Goal: Information Seeking & Learning: Learn about a topic

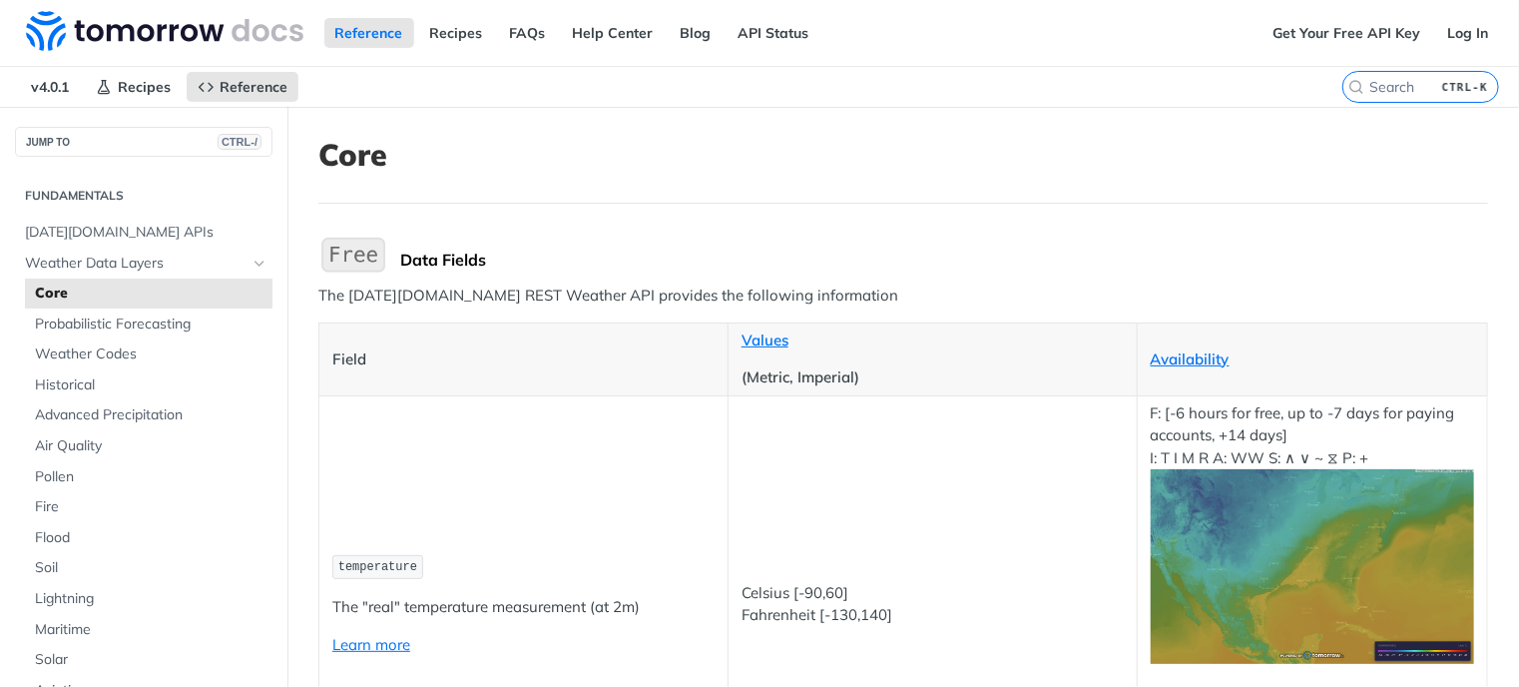
drag, startPoint x: 1363, startPoint y: 75, endPoint x: 1385, endPoint y: 91, distance: 27.2
click at [1363, 75] on label "CTRL-K" at bounding box center [1421, 87] width 157 height 32
click at [1363, 78] on input "CTRL-K" at bounding box center [1397, 87] width 204 height 18
click at [1384, 91] on input "search" at bounding box center [1397, 87] width 204 height 18
click at [1319, 91] on input "search" at bounding box center [1397, 87] width 204 height 18
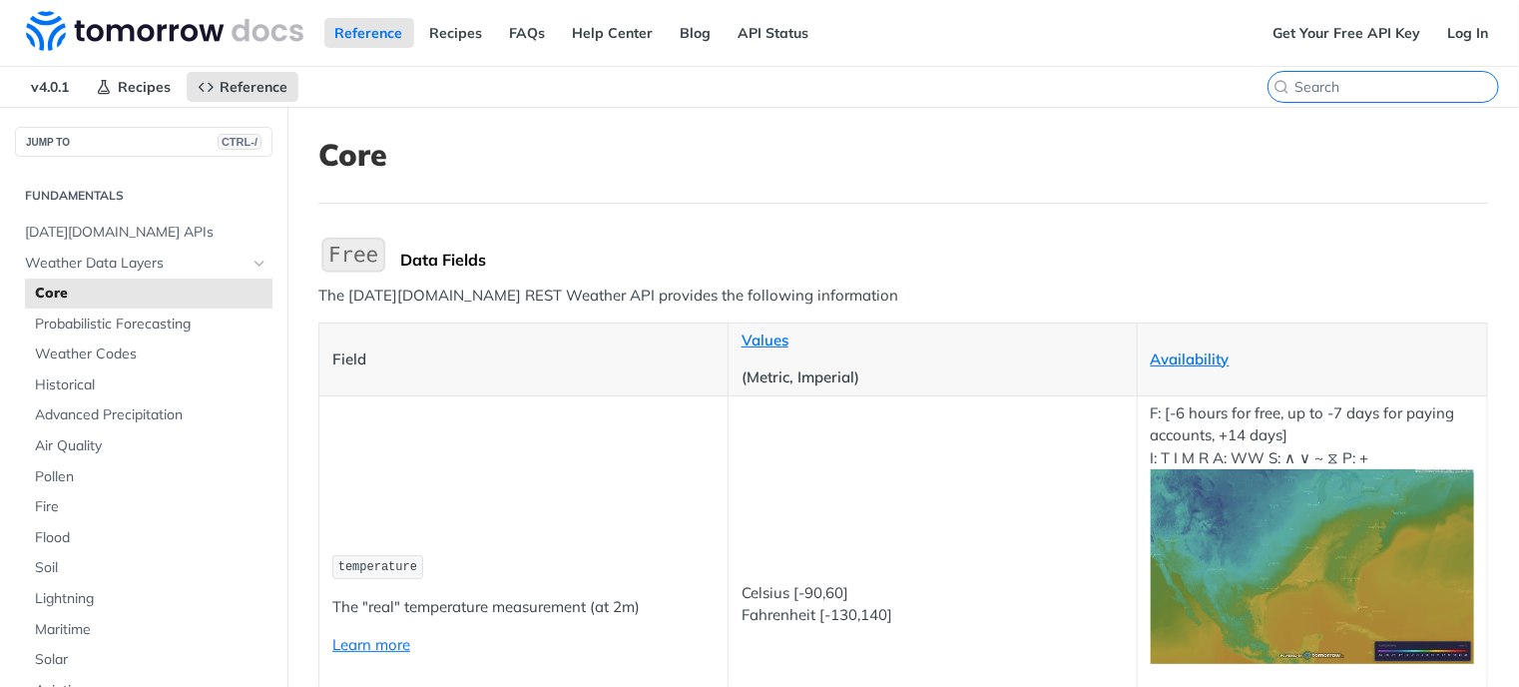
paste input "Moisture"
click at [1391, 87] on input "Moisture" at bounding box center [1397, 87] width 204 height 18
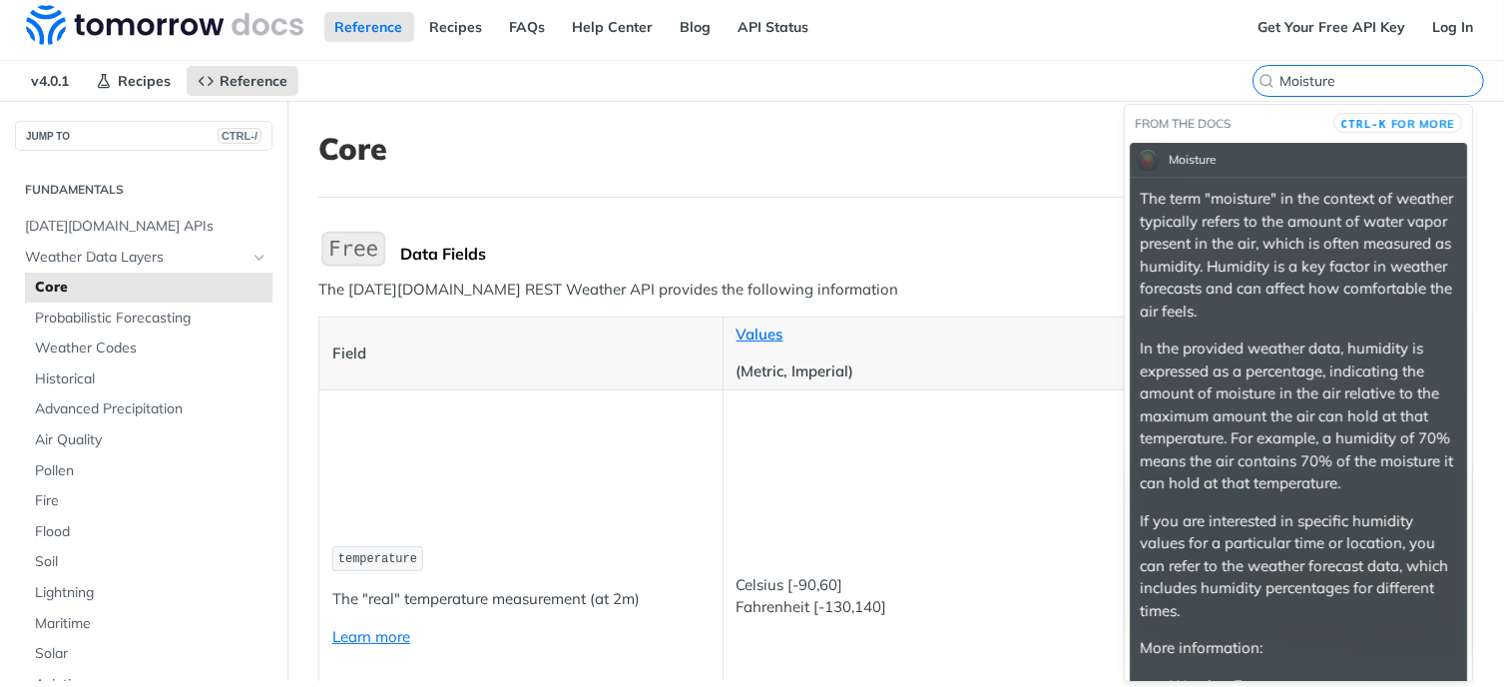
type input "Moisture"
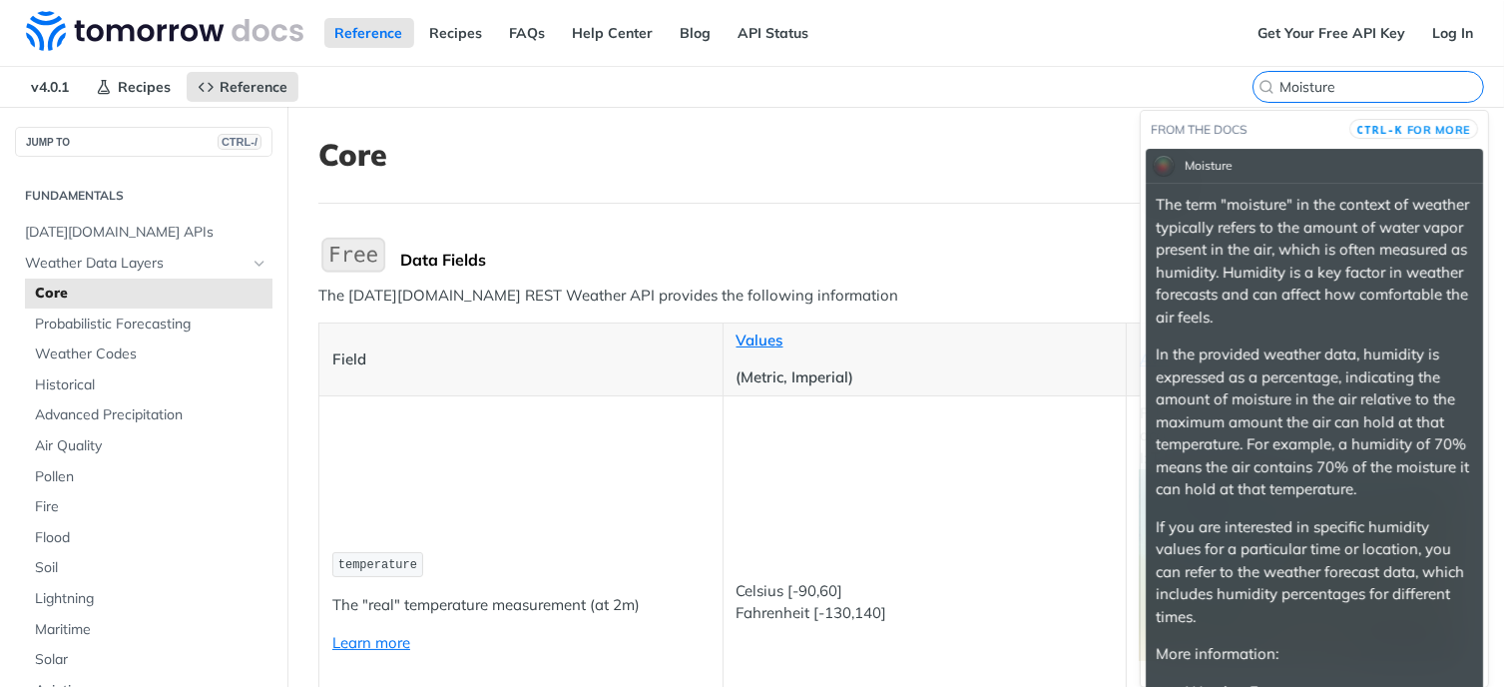
drag, startPoint x: 1346, startPoint y: 91, endPoint x: 1249, endPoint y: 91, distance: 96.8
click at [1253, 91] on label "Moisture" at bounding box center [1369, 87] width 232 height 32
click at [1280, 91] on input "Moisture" at bounding box center [1382, 87] width 204 height 18
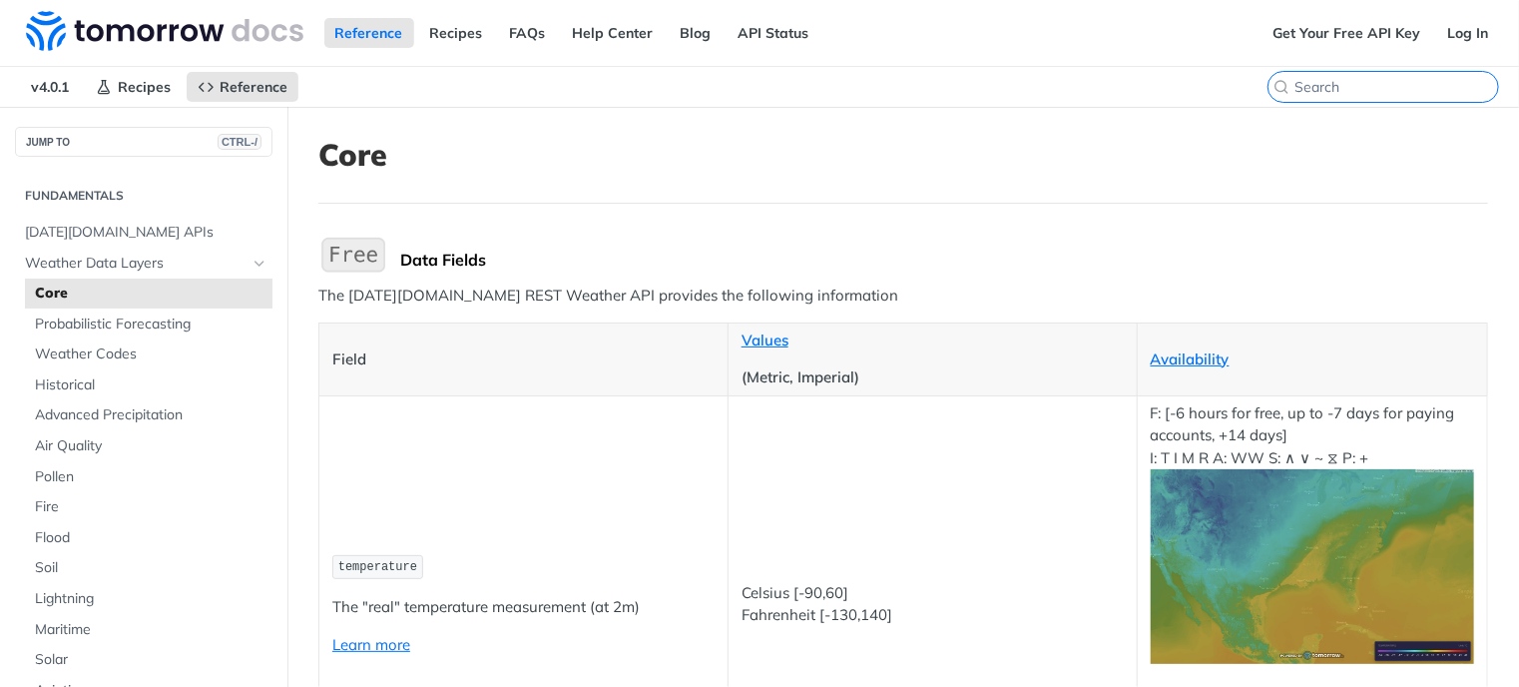
paste input "Moisture"
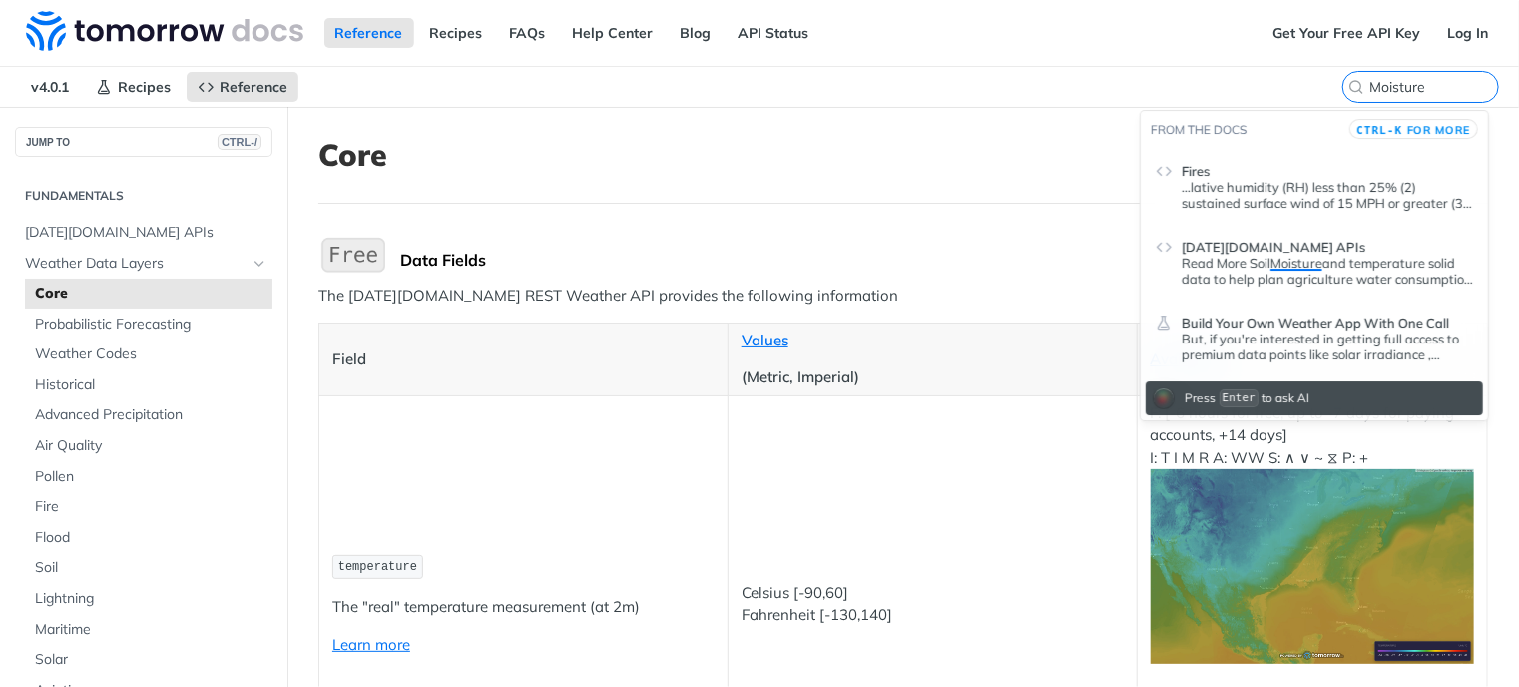
click at [1217, 259] on p "Read More Soil Moisture and temperature solid data to help plan agriculture wat…" at bounding box center [1327, 271] width 291 height 32
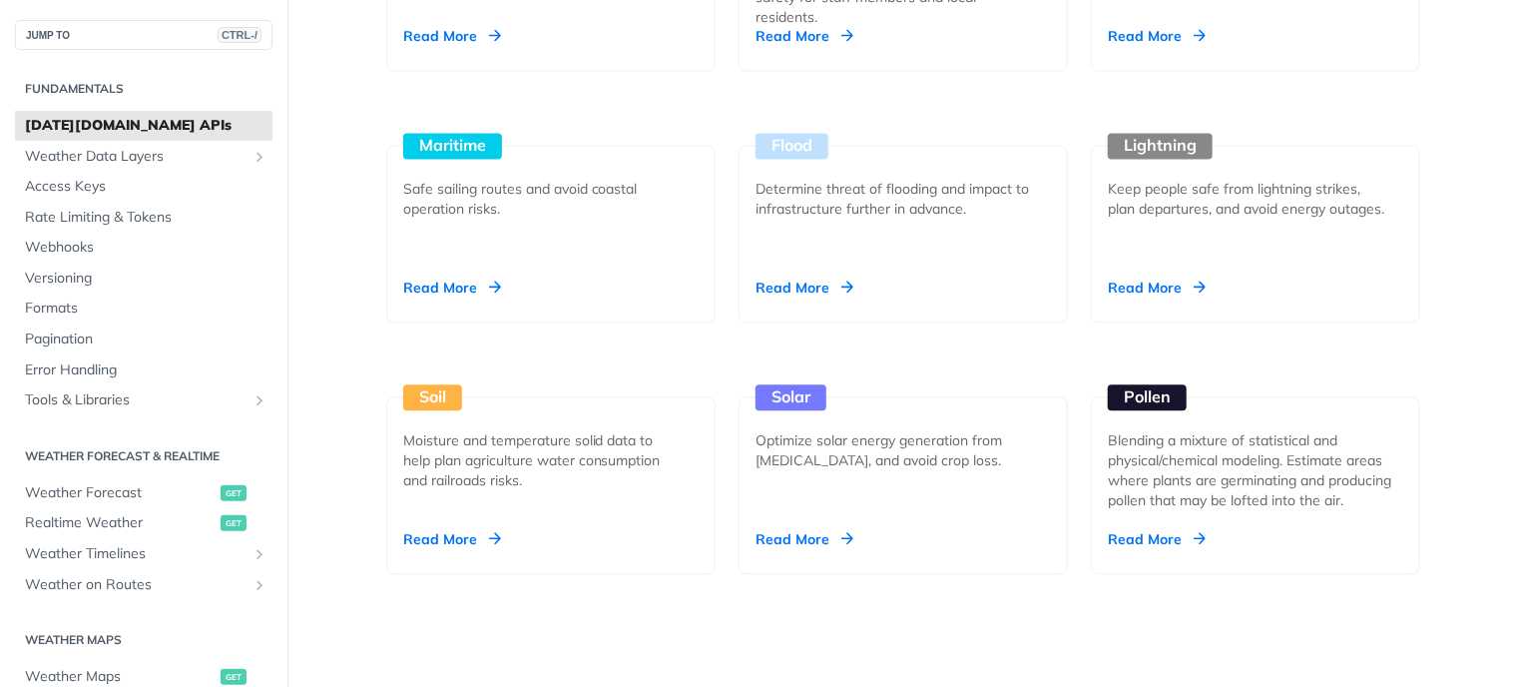
scroll to position [2196, 0]
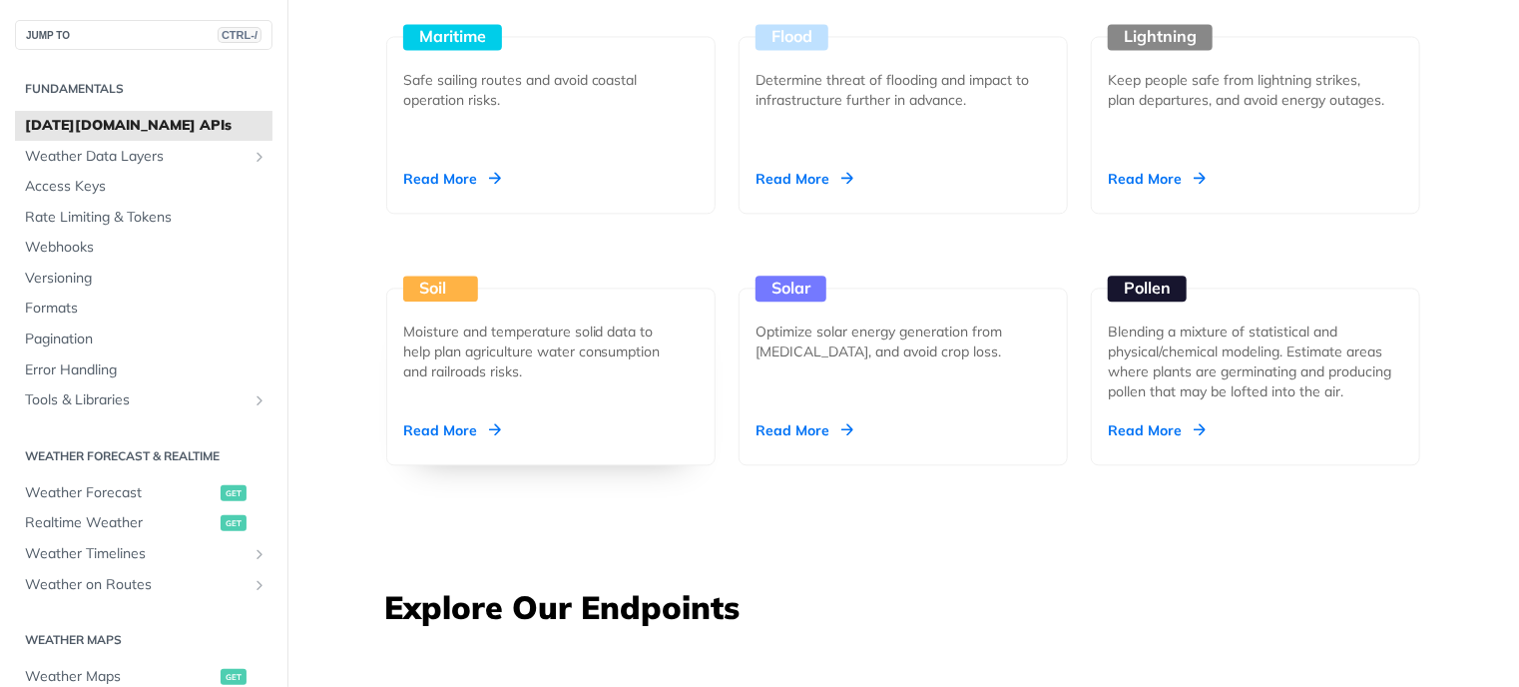
click at [454, 430] on div "Read More" at bounding box center [452, 430] width 98 height 20
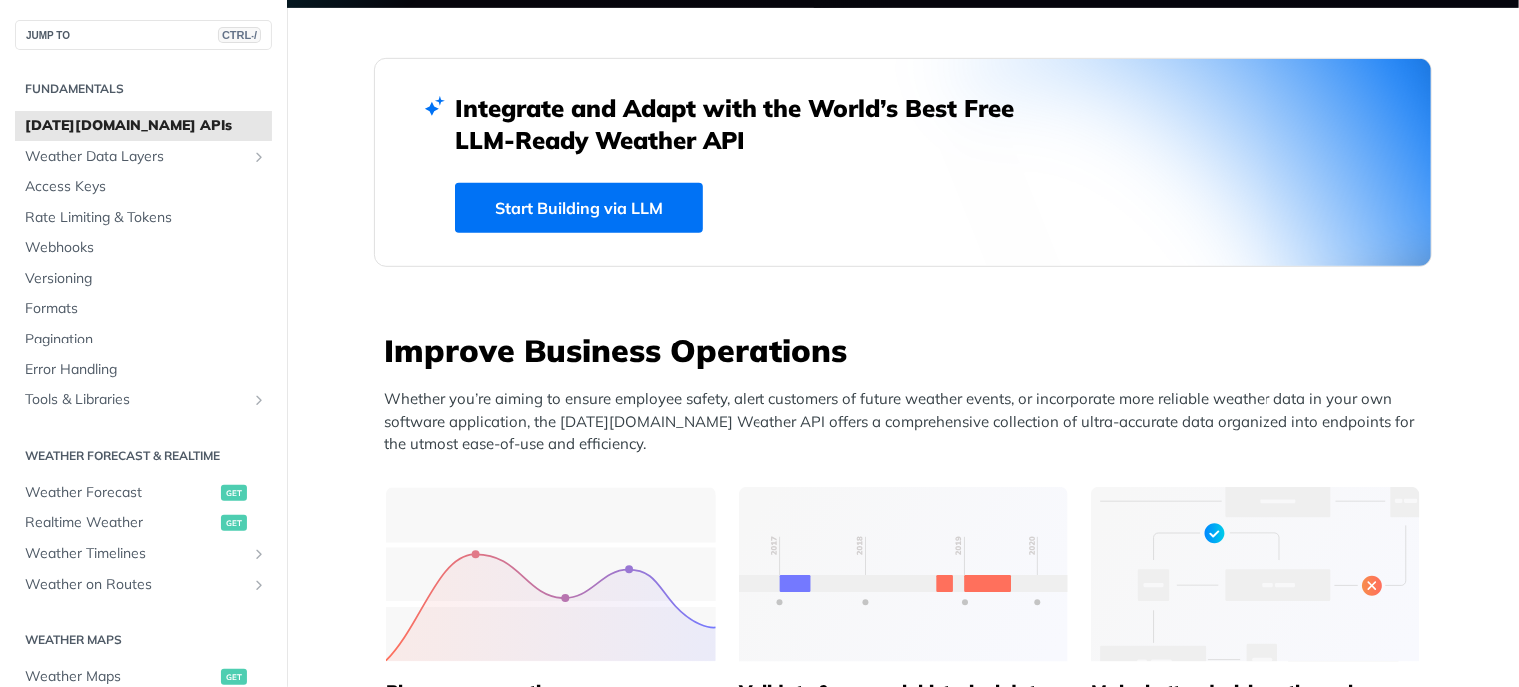
scroll to position [0, 0]
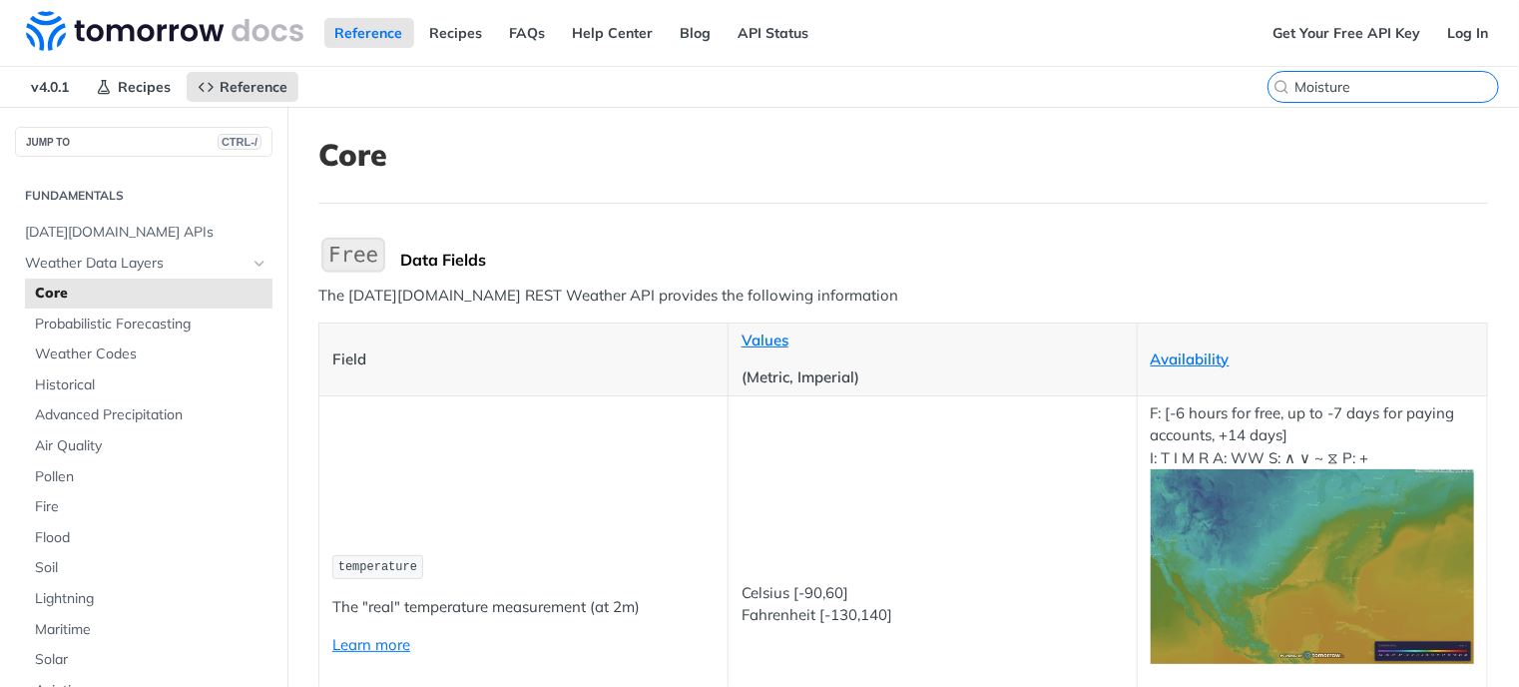
click at [1412, 90] on input "Moisture" at bounding box center [1397, 87] width 204 height 18
click at [1351, 86] on input "Moisture" at bounding box center [1397, 87] width 204 height 18
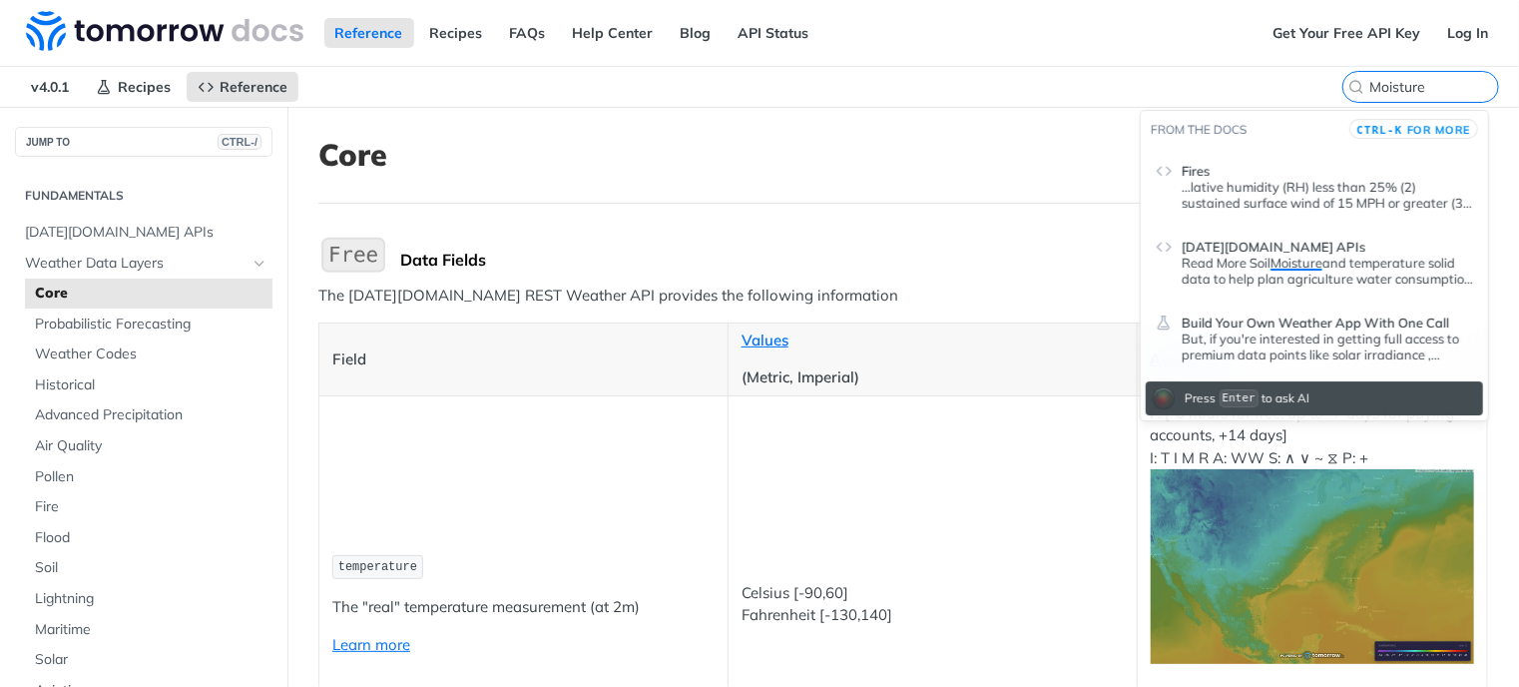
click at [1224, 198] on p "...lative humidity (RH) less than 25% (2) sustained surface wind of 15 MPH or g…" at bounding box center [1327, 195] width 291 height 32
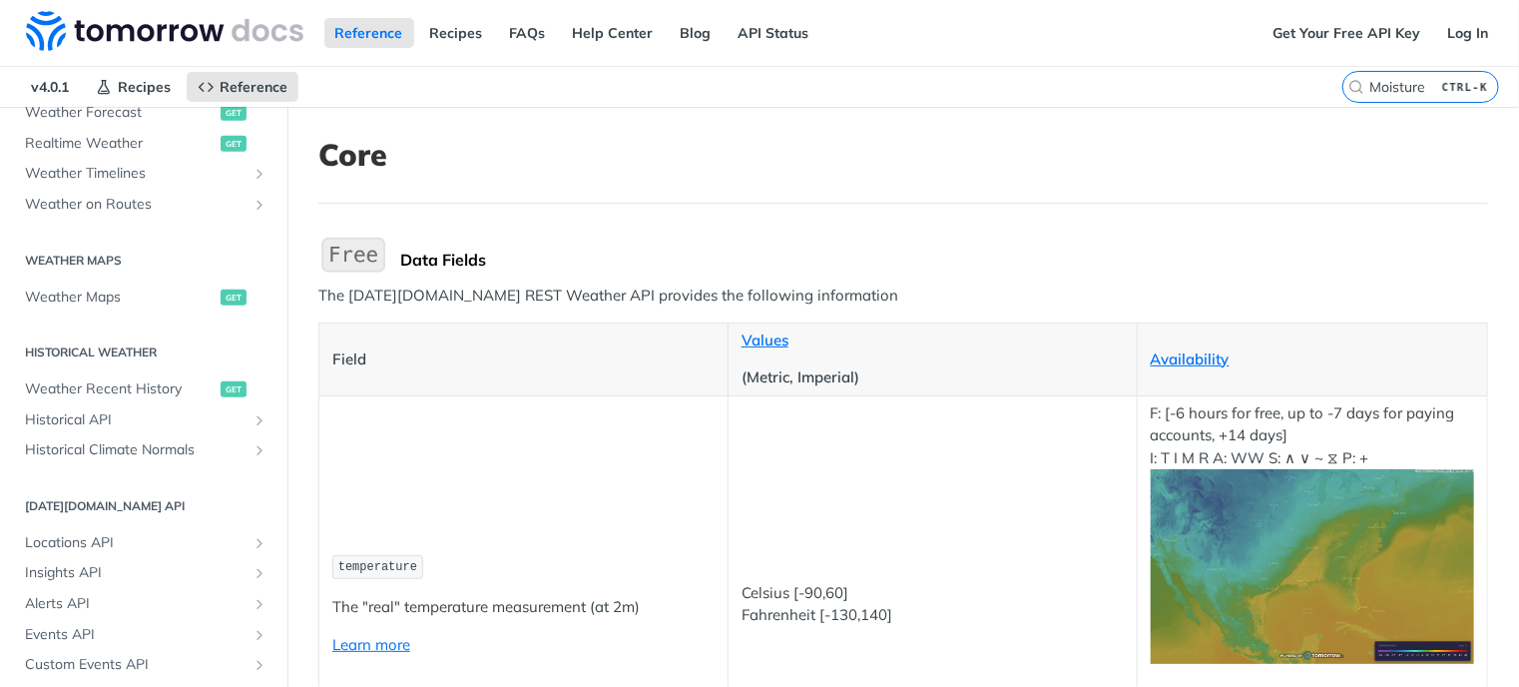
scroll to position [1130, 0]
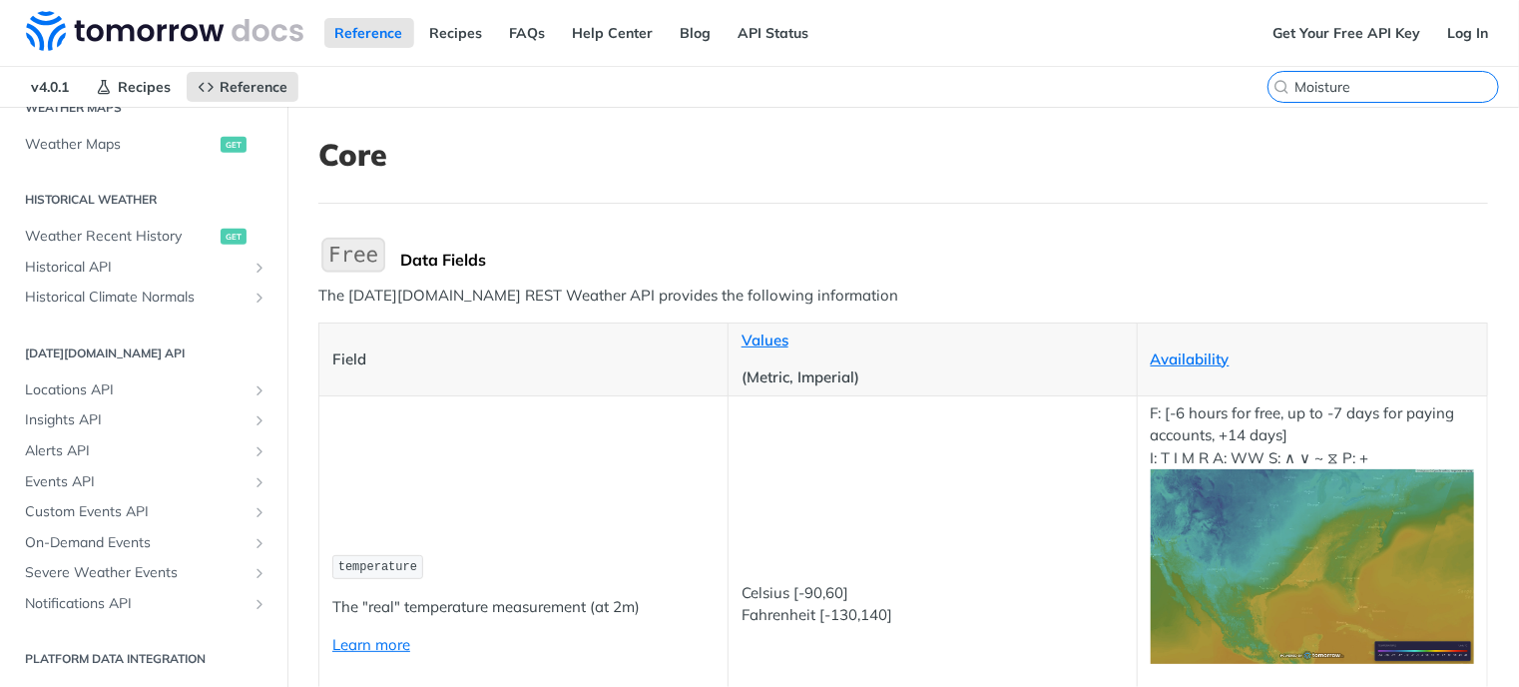
click at [1408, 88] on input "Moisture" at bounding box center [1397, 87] width 204 height 18
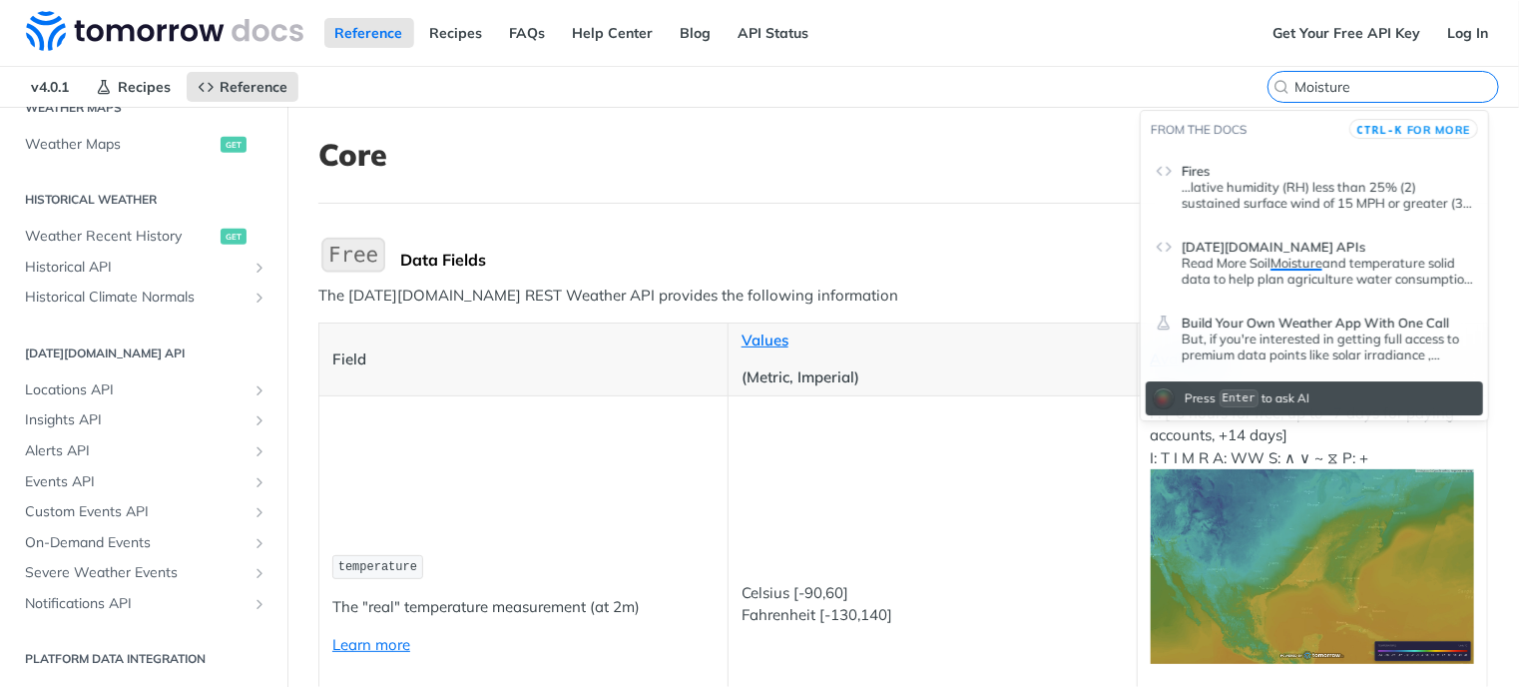
type input "Moisture"
click at [1262, 334] on p "But, if you're interested in getting full access to premium data points like so…" at bounding box center [1327, 346] width 291 height 32
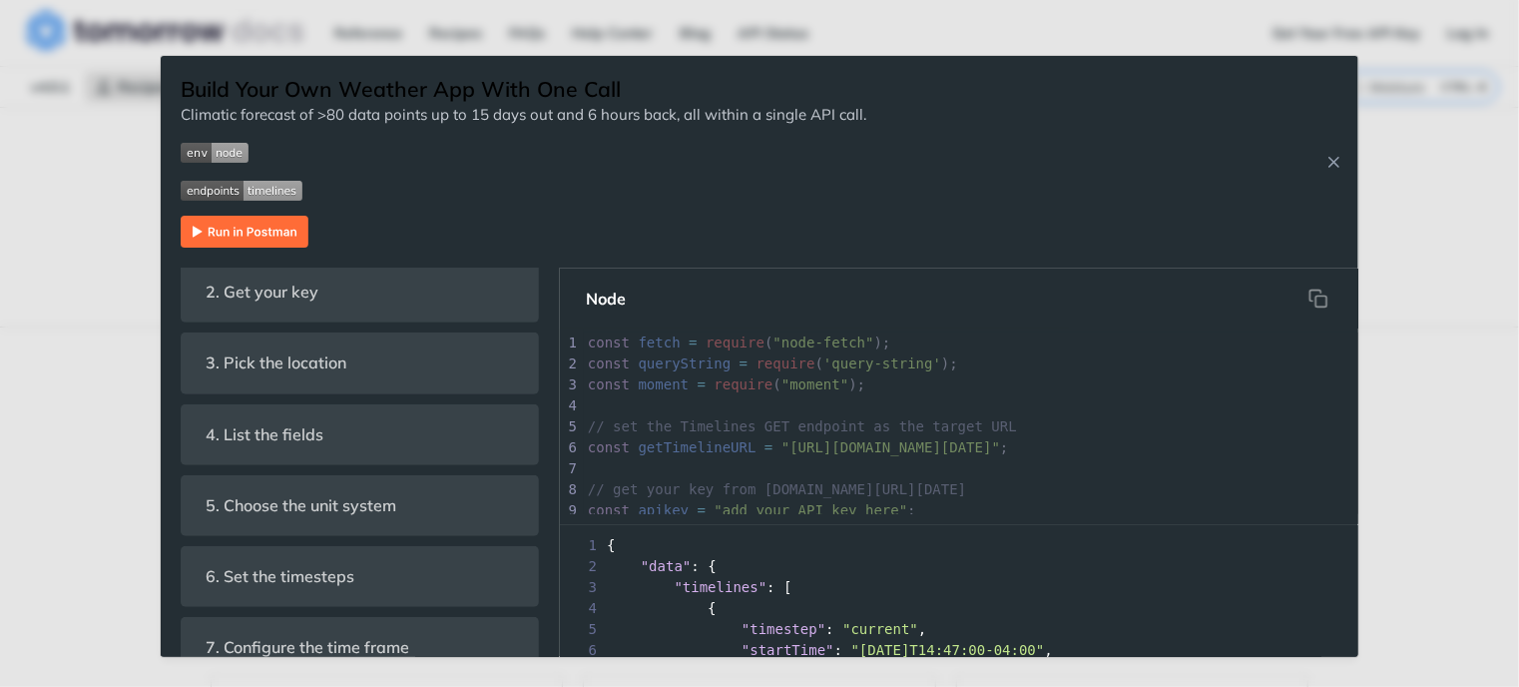
scroll to position [499, 0]
